Goal: Task Accomplishment & Management: Manage account settings

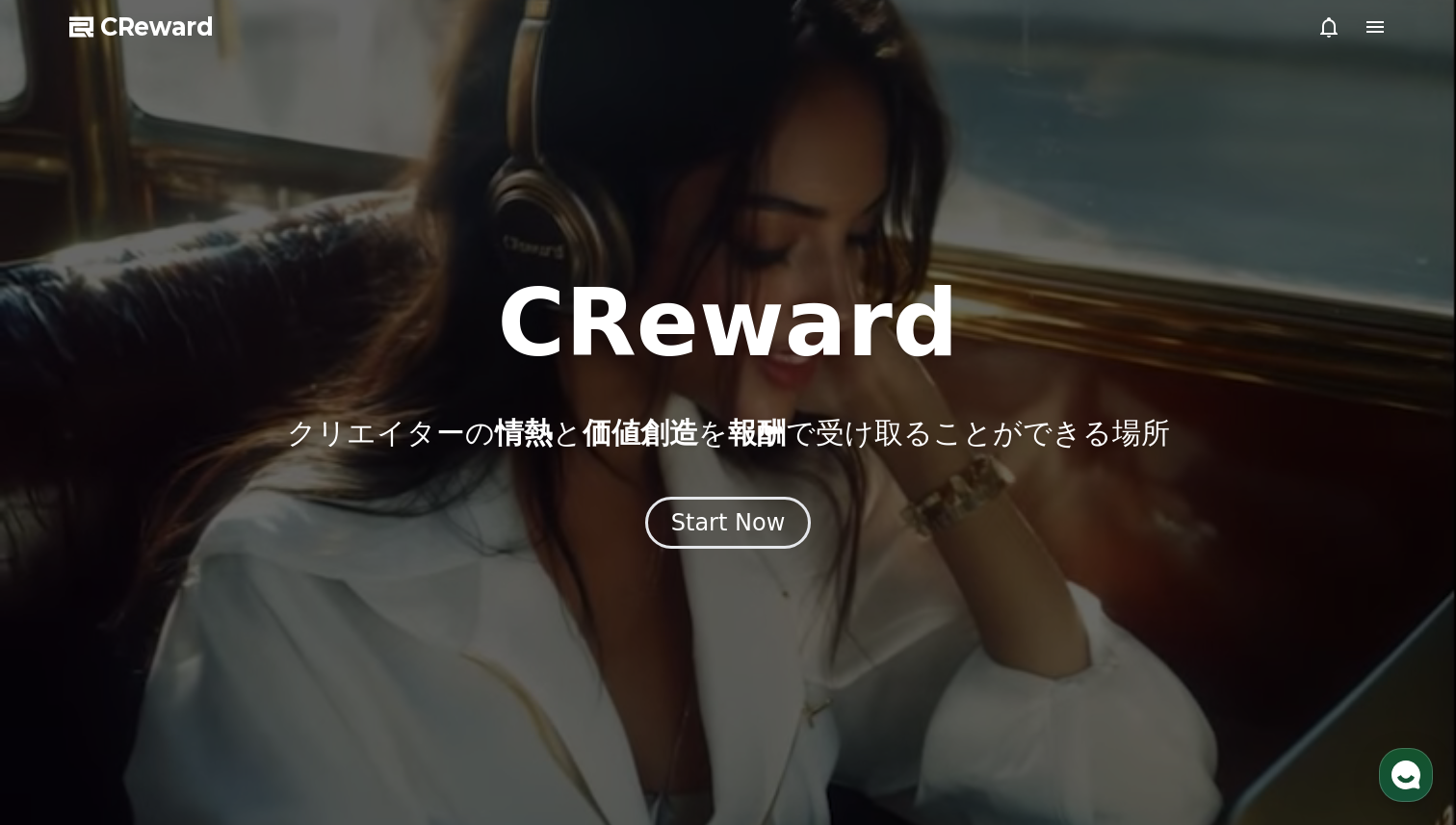
click at [1369, 22] on icon at bounding box center [1375, 27] width 18 height 12
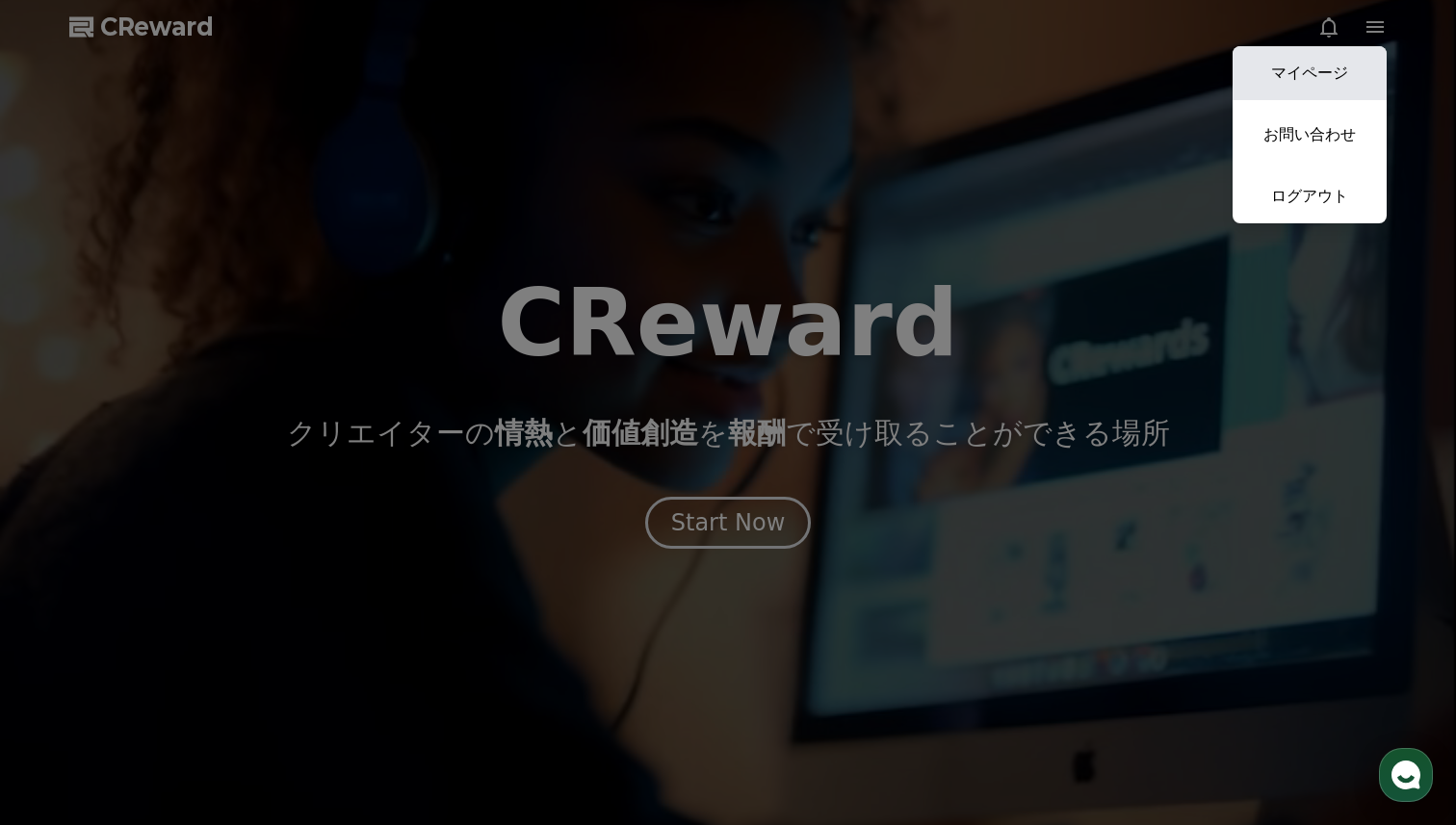
click at [1307, 67] on link "マイページ" at bounding box center [1309, 73] width 154 height 54
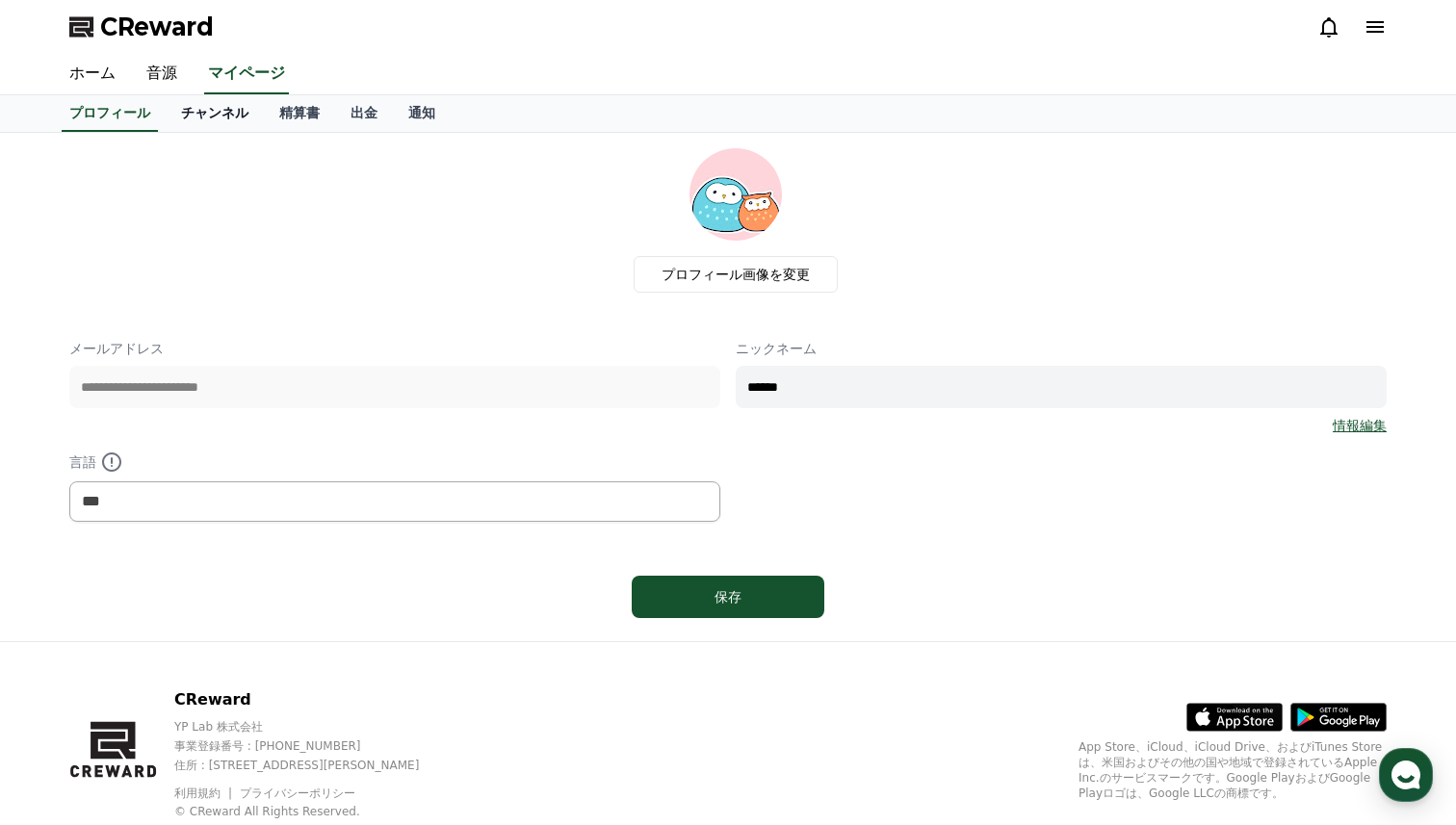
click at [223, 114] on link "チャンネル" at bounding box center [215, 113] width 99 height 36
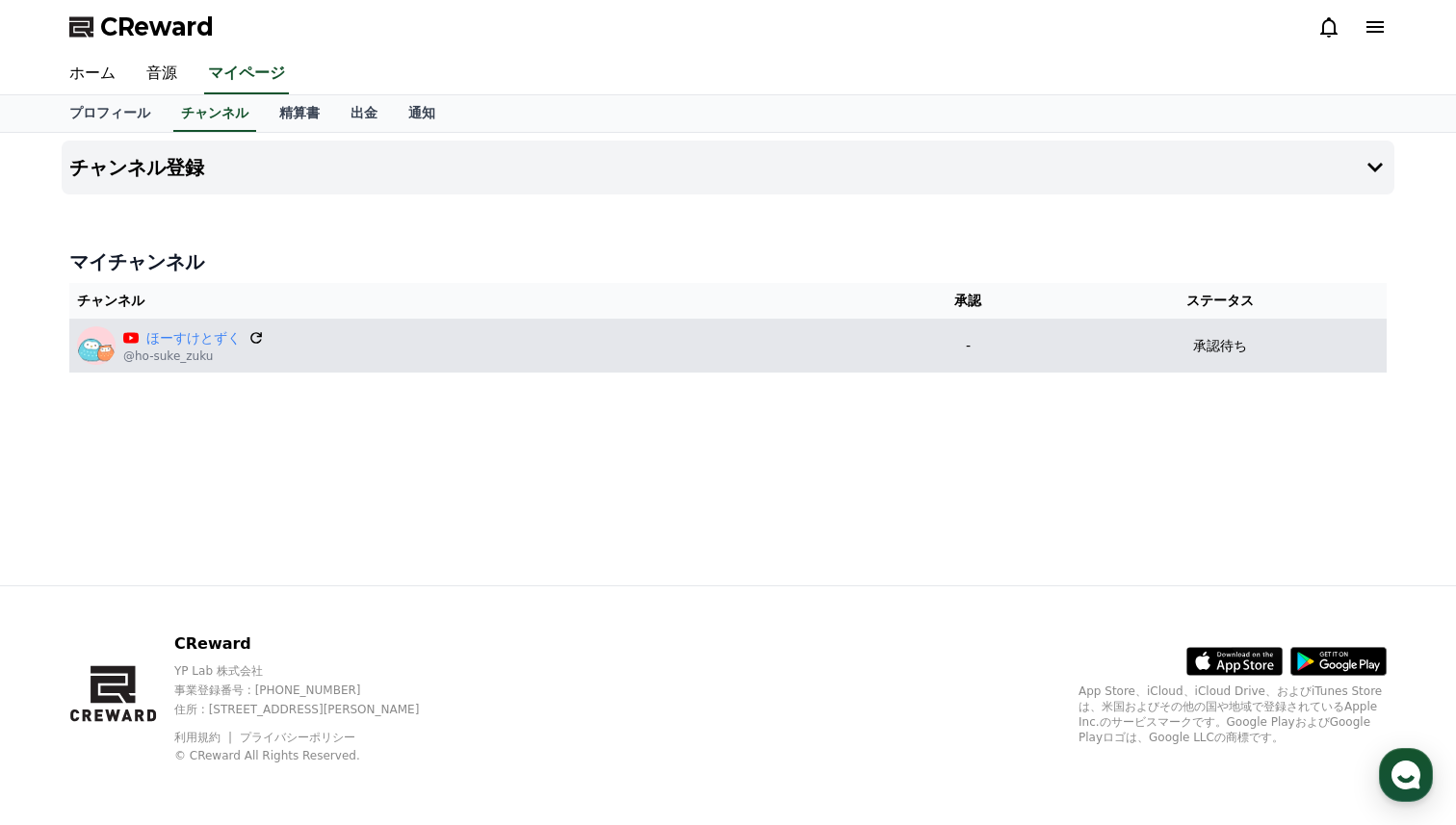
click at [255, 337] on icon at bounding box center [256, 338] width 18 height 18
click at [252, 341] on icon at bounding box center [256, 338] width 12 height 12
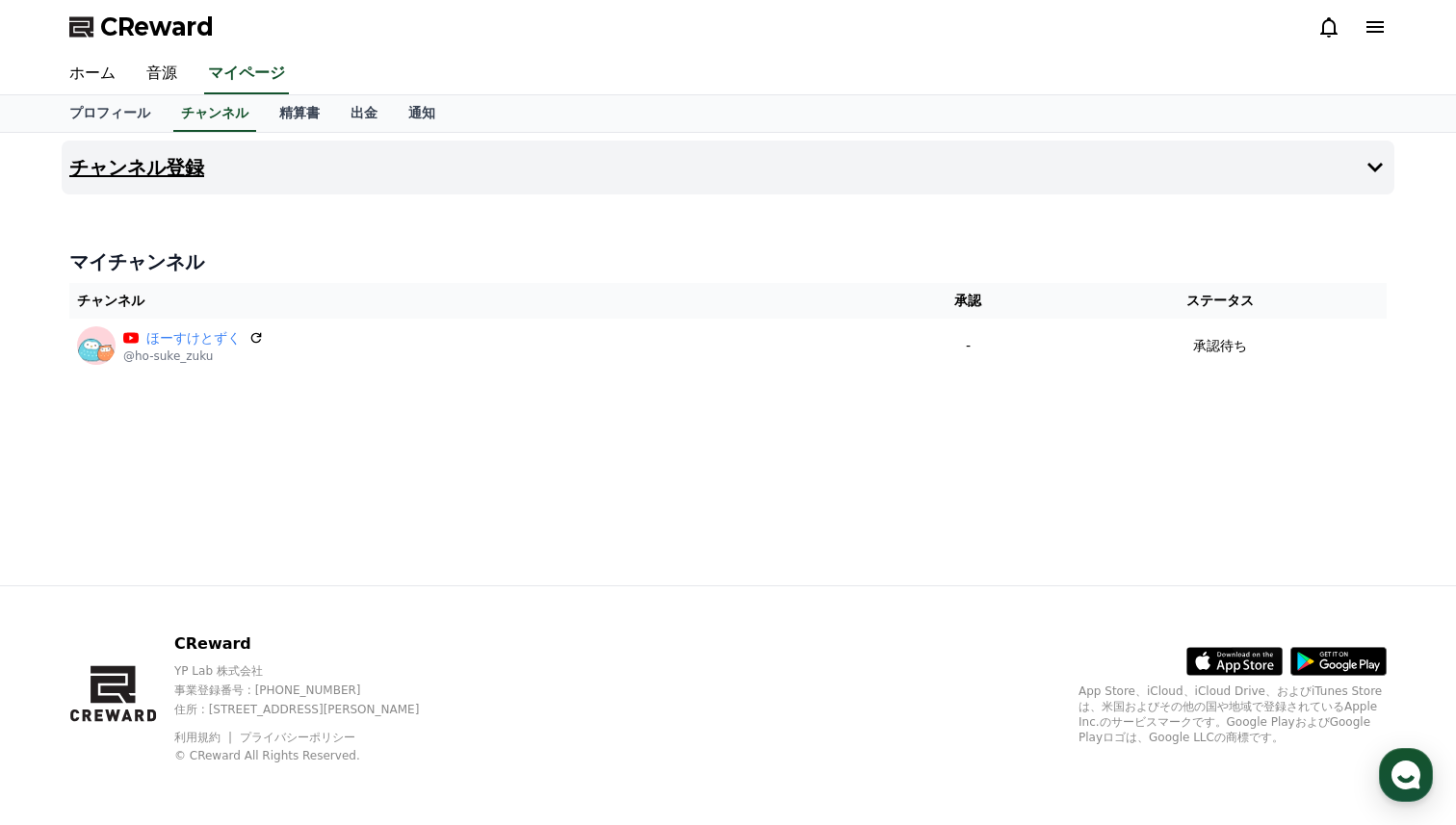
click at [257, 176] on button "チャンネル登録" at bounding box center [728, 168] width 1333 height 54
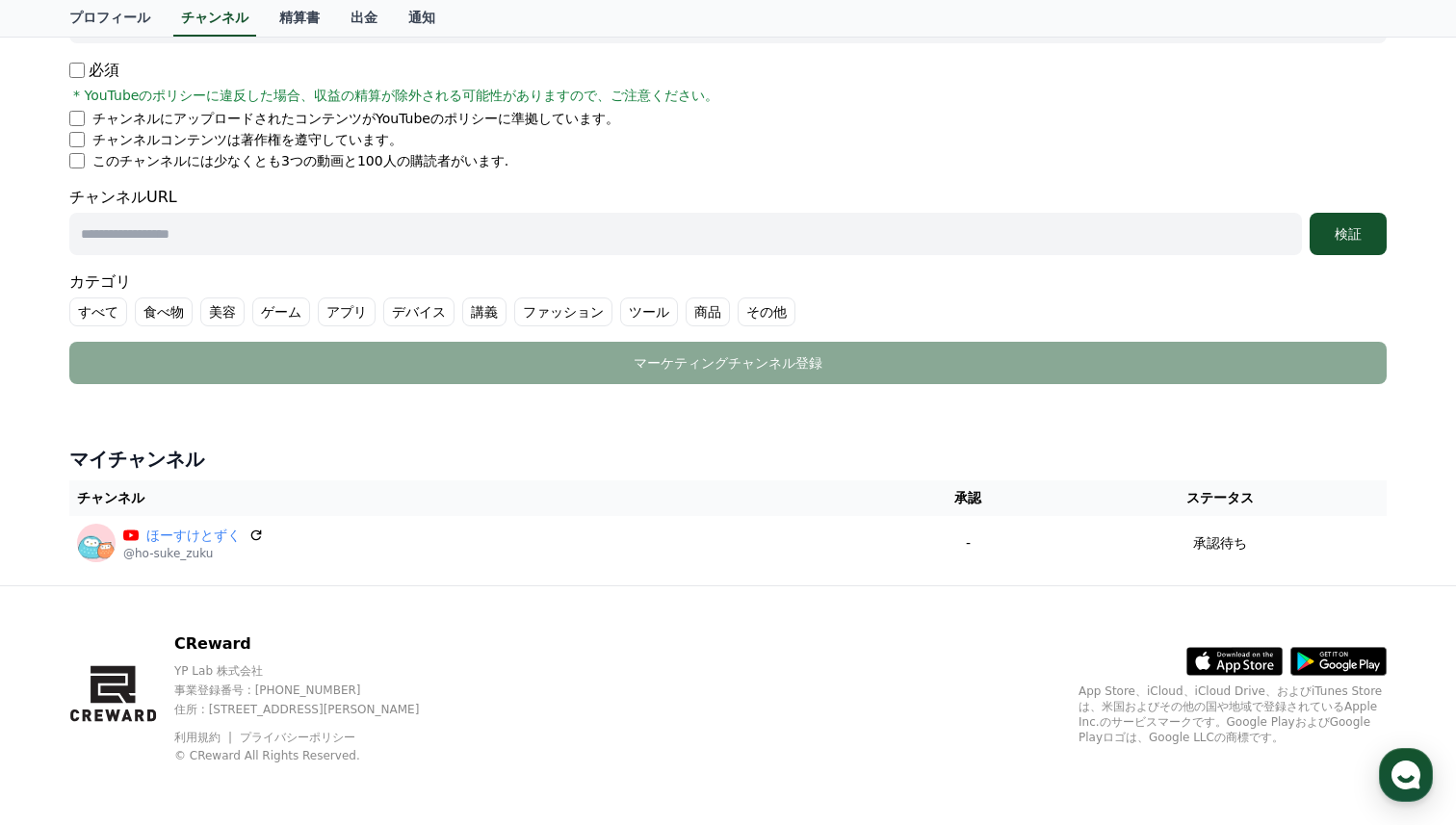
scroll to position [235, 0]
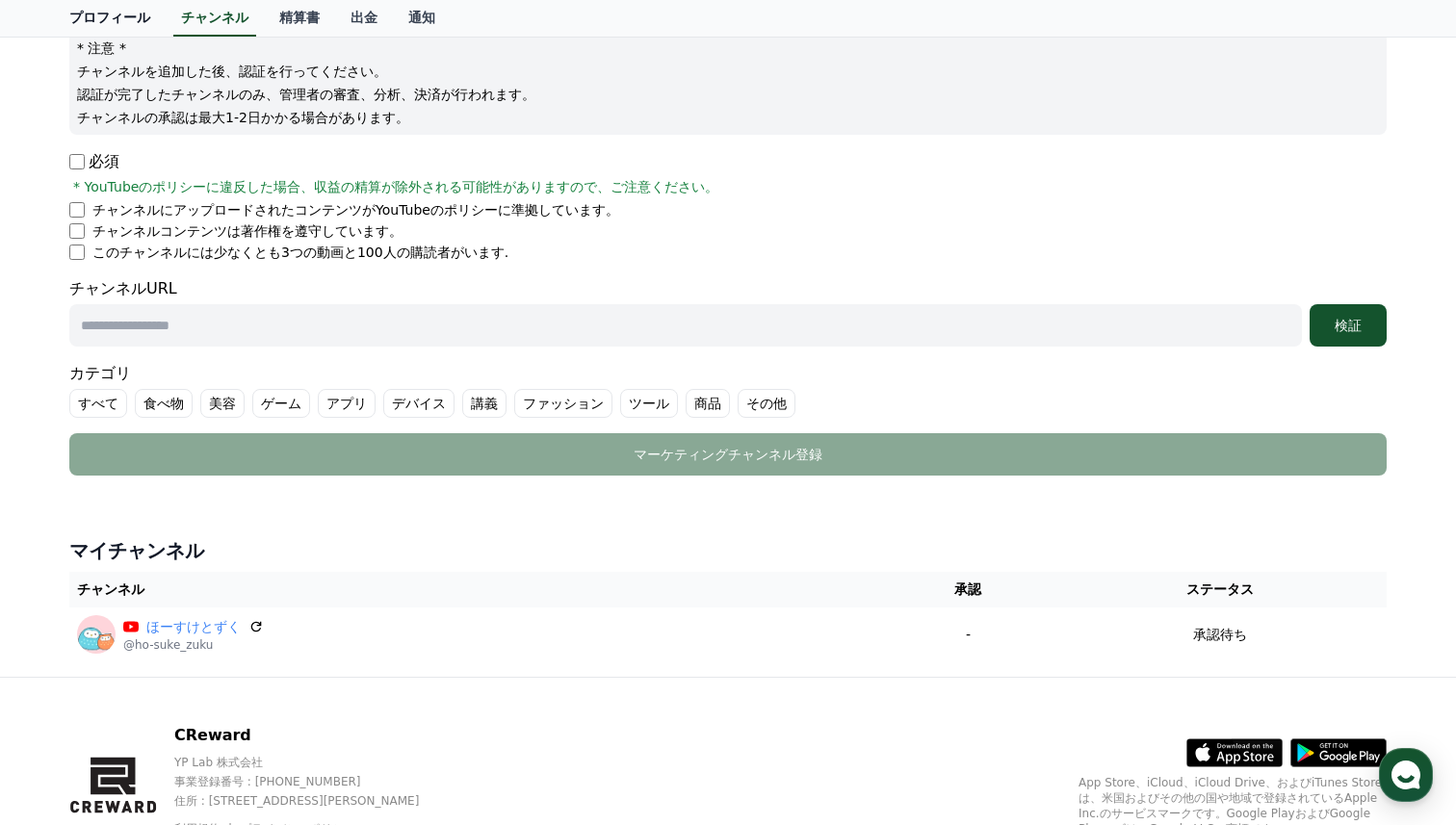
click at [115, 14] on link "プロフィール" at bounding box center [109, 18] width 111 height 36
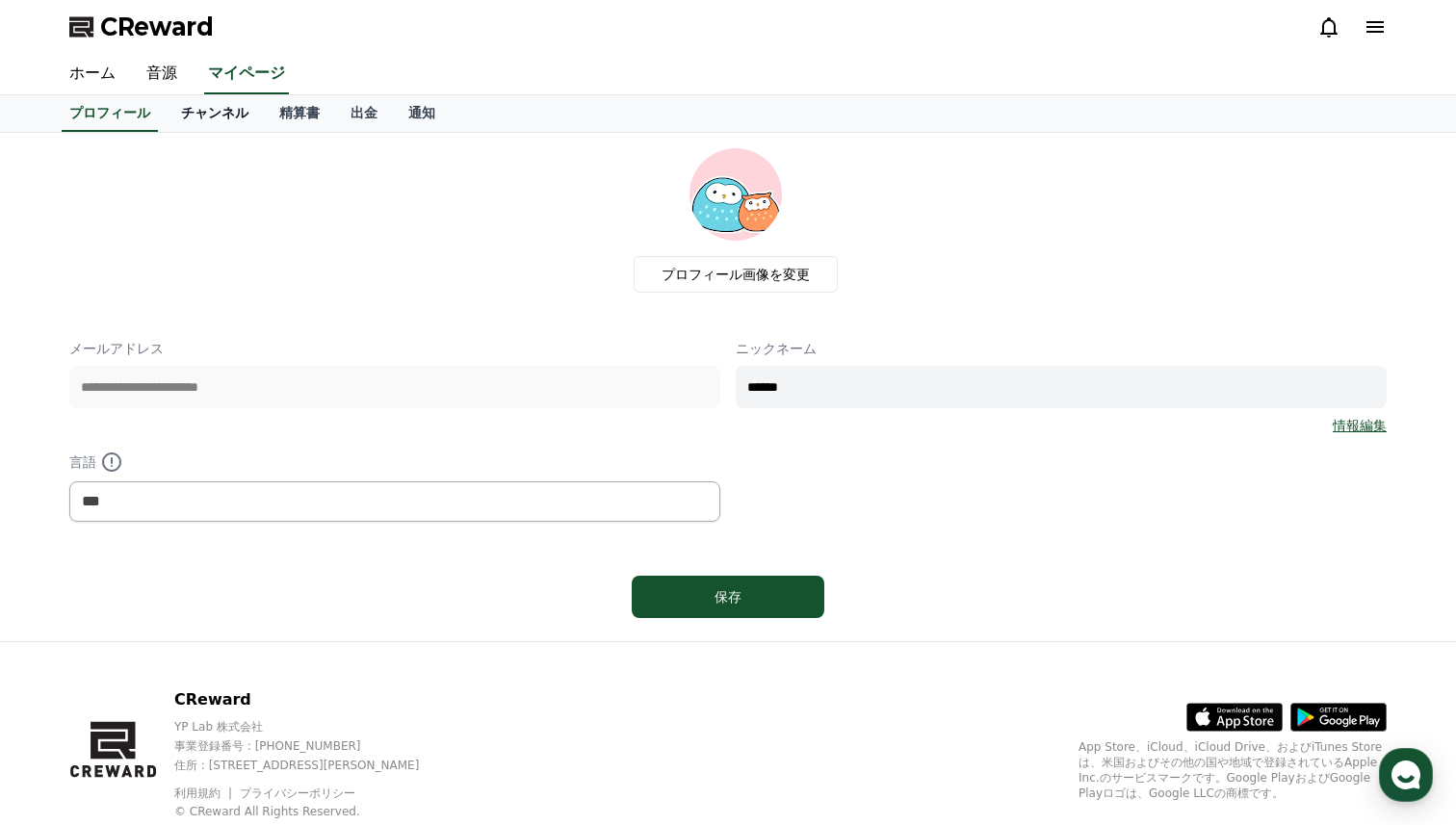
click at [207, 115] on link "チャンネル" at bounding box center [215, 113] width 99 height 36
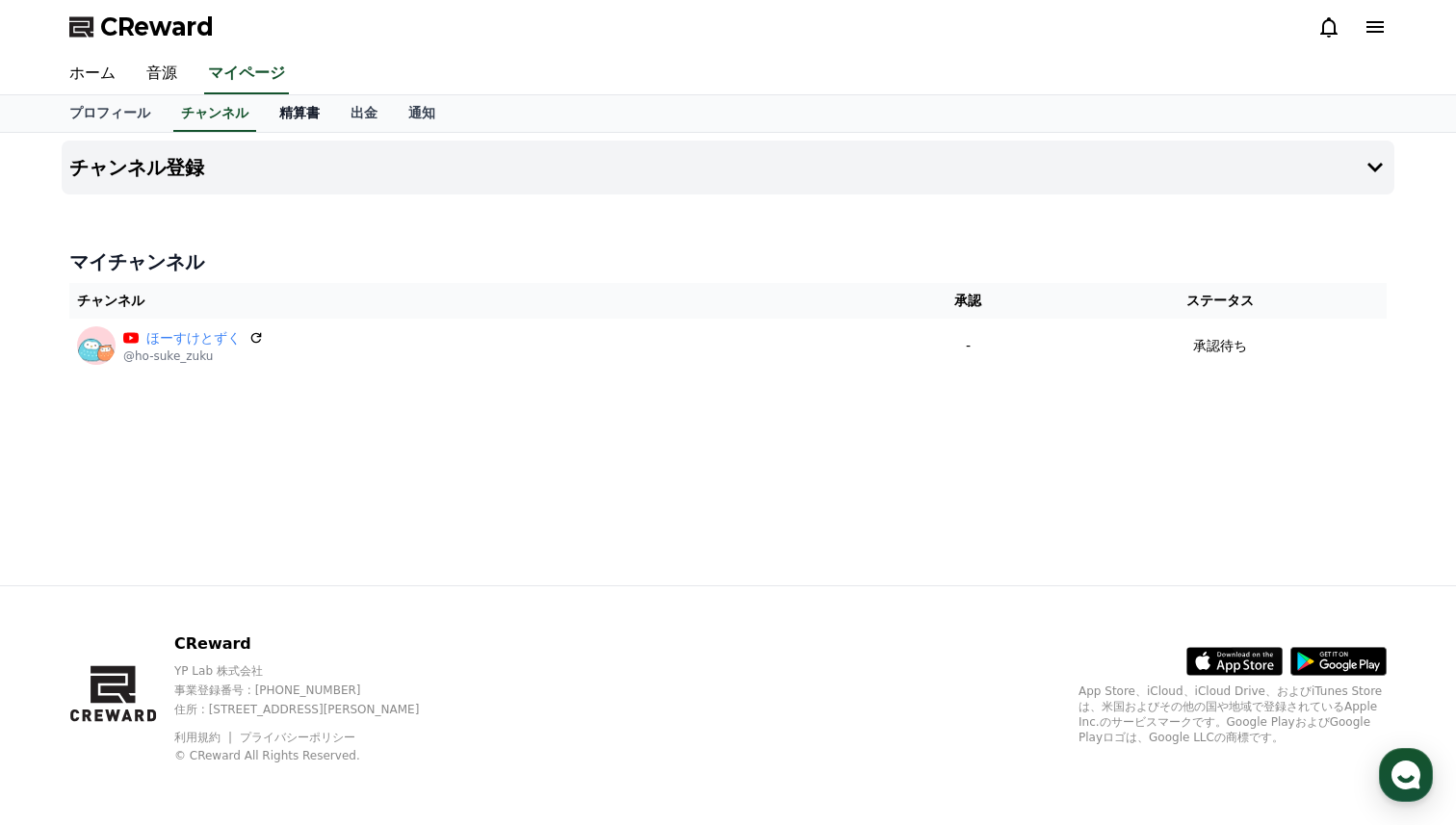
click at [309, 109] on link "精算書" at bounding box center [300, 113] width 71 height 36
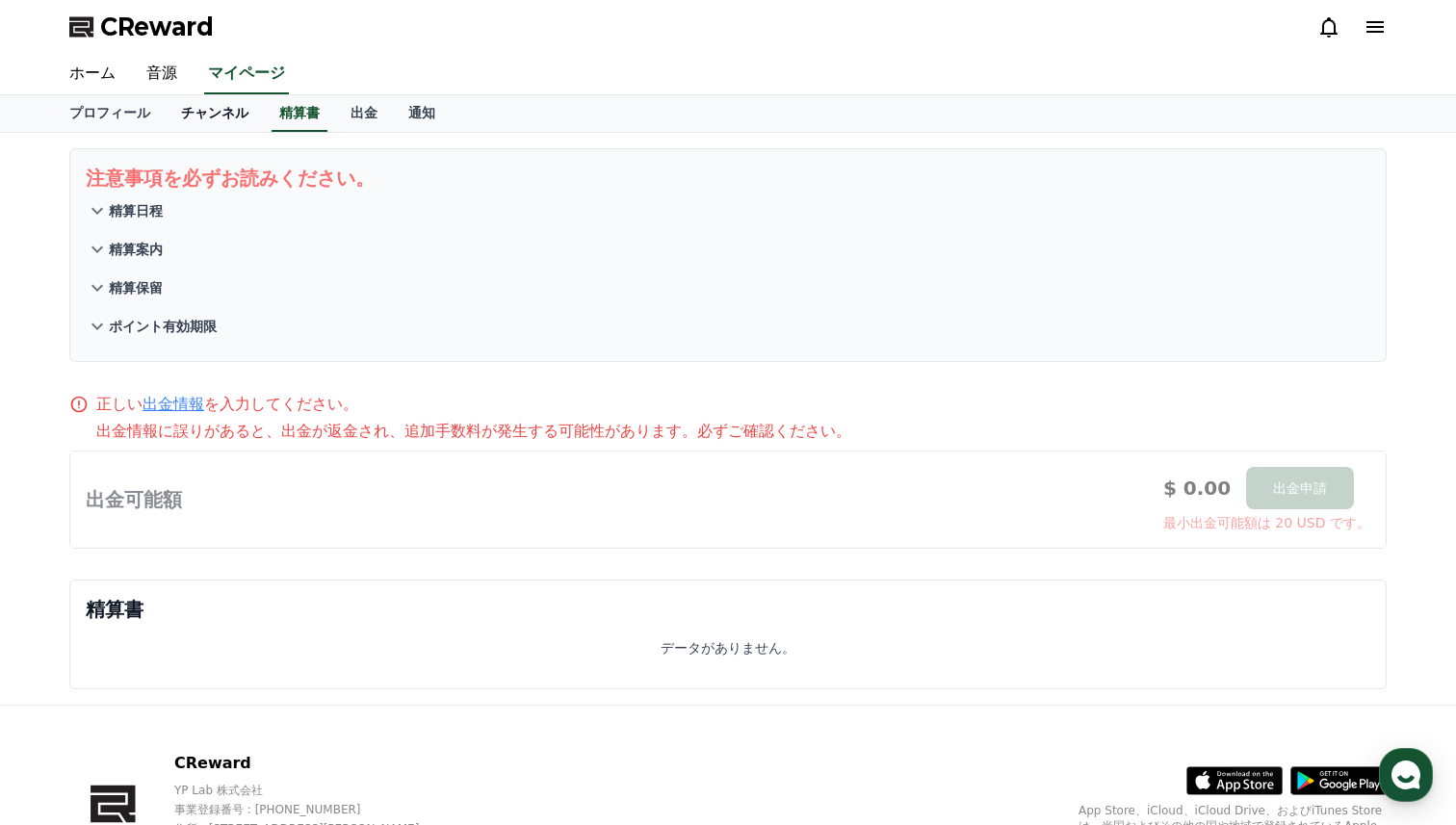
click at [215, 127] on link "チャンネル" at bounding box center [215, 113] width 99 height 36
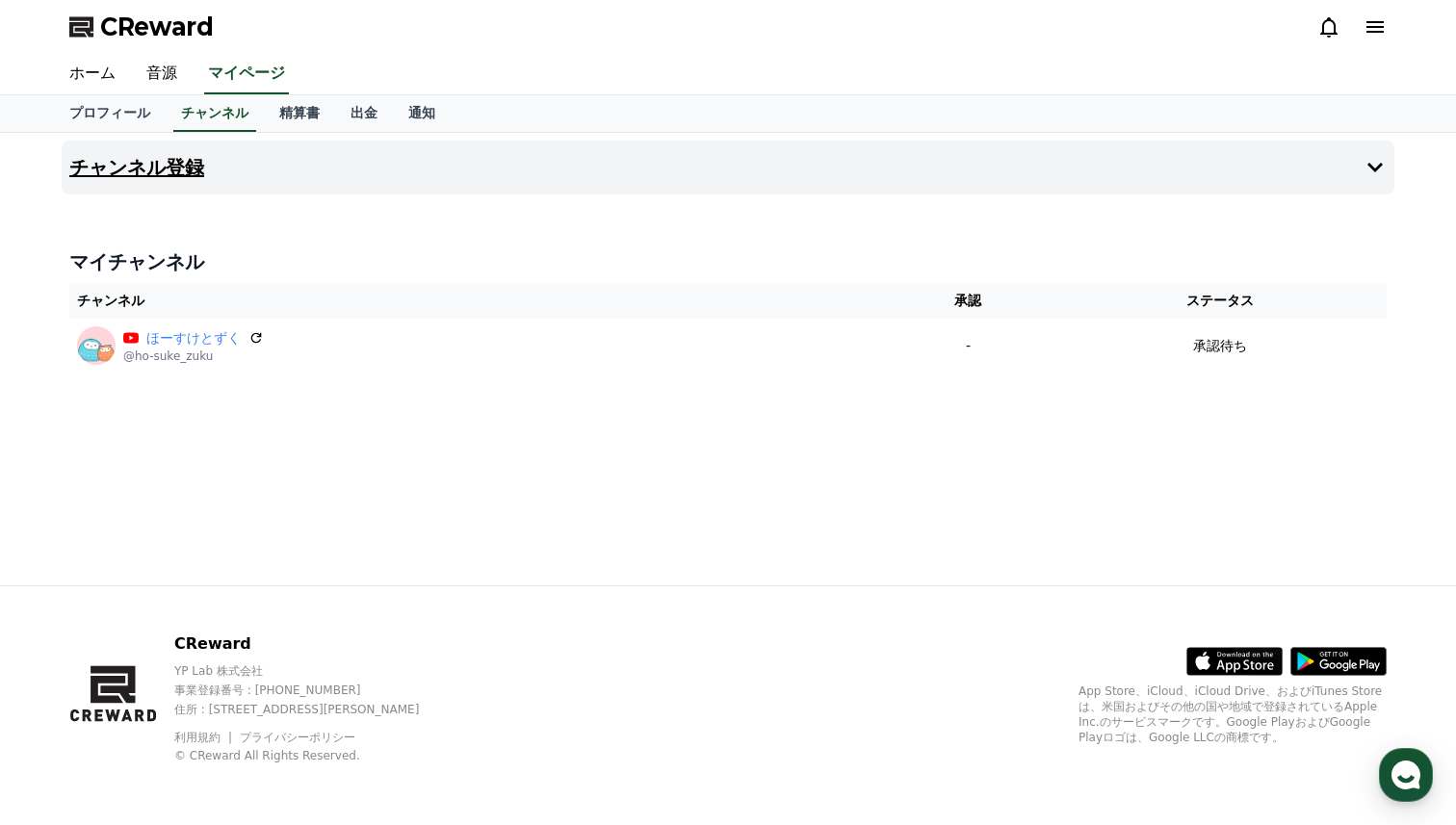
click at [155, 170] on h4 "チャンネル登録" at bounding box center [136, 167] width 135 height 21
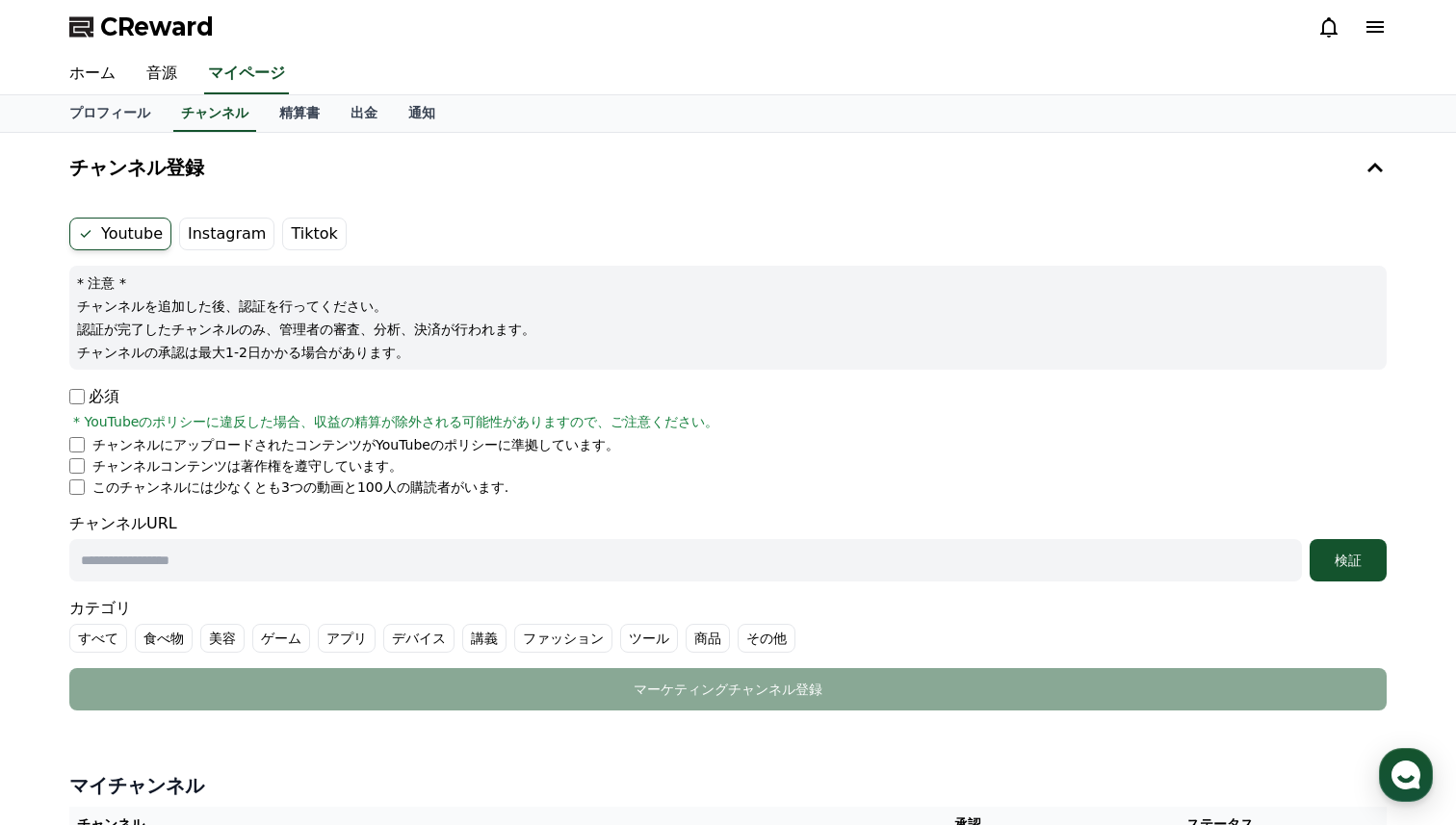
click at [205, 229] on label "Instagram" at bounding box center [227, 234] width 96 height 33
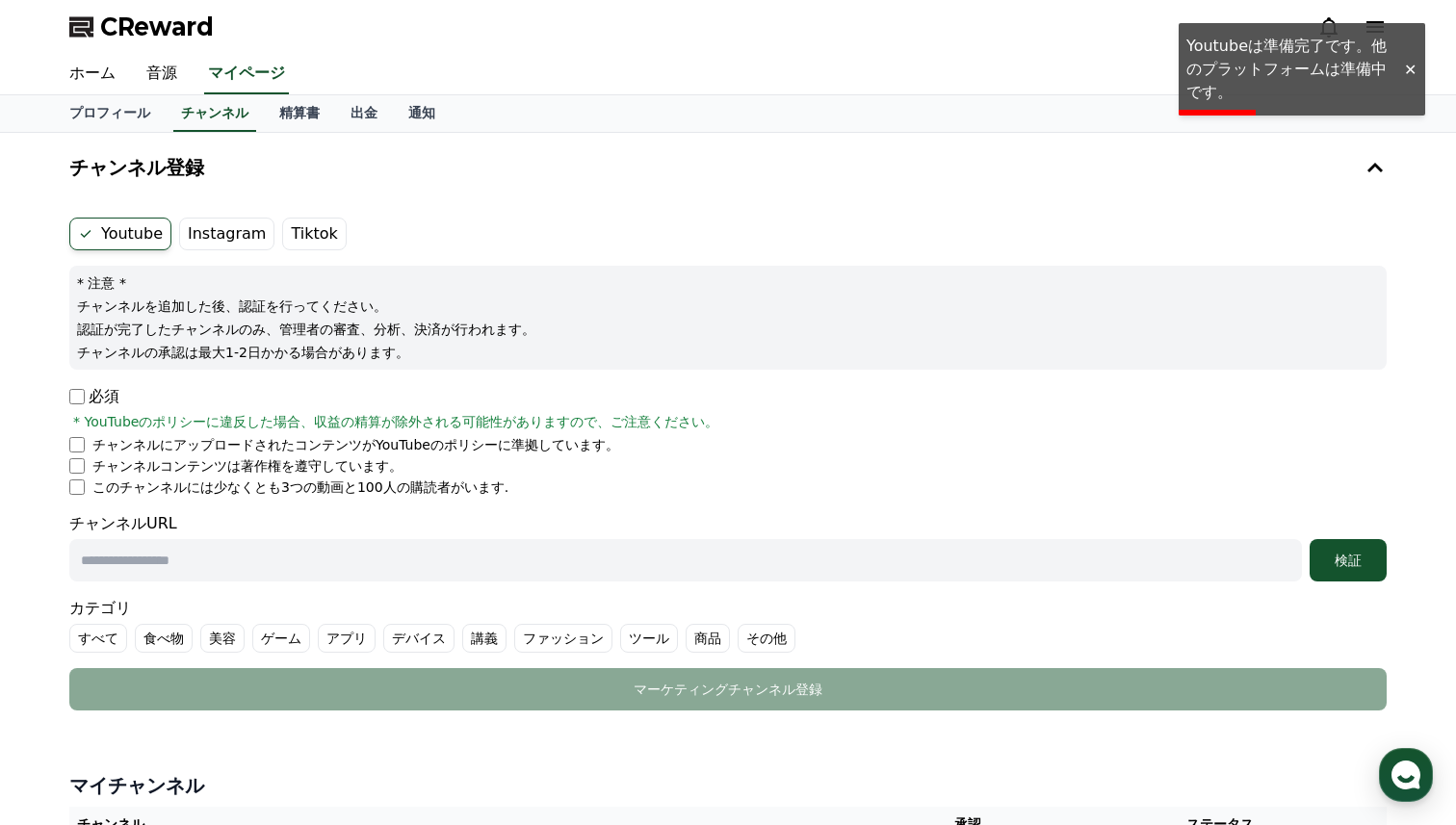
click at [311, 229] on label "Tiktok" at bounding box center [313, 234] width 63 height 33
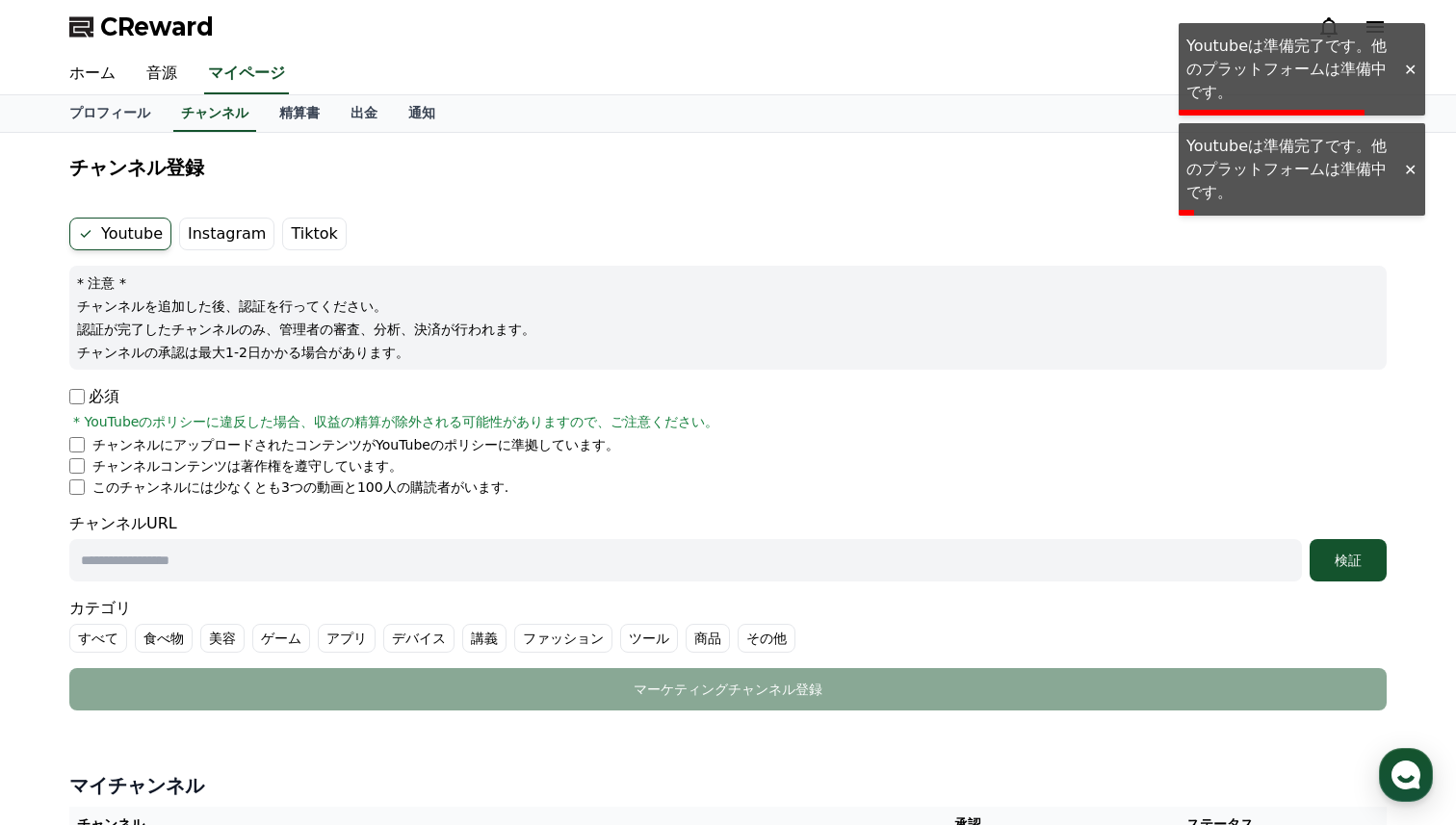
click at [138, 235] on label "Youtube" at bounding box center [120, 234] width 103 height 33
